Goal: Find specific page/section: Find specific page/section

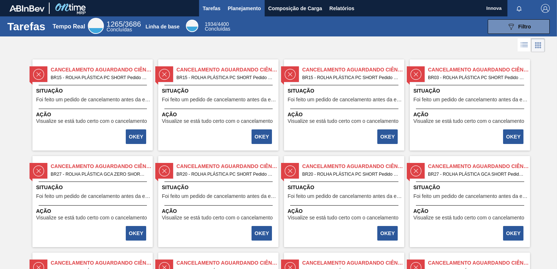
click at [245, 10] on span "Planejamento" at bounding box center [244, 8] width 33 height 9
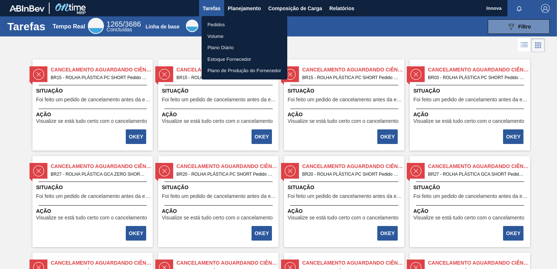
click at [242, 24] on li "Pedidos" at bounding box center [245, 25] width 86 height 12
